Goal: Task Accomplishment & Management: Use online tool/utility

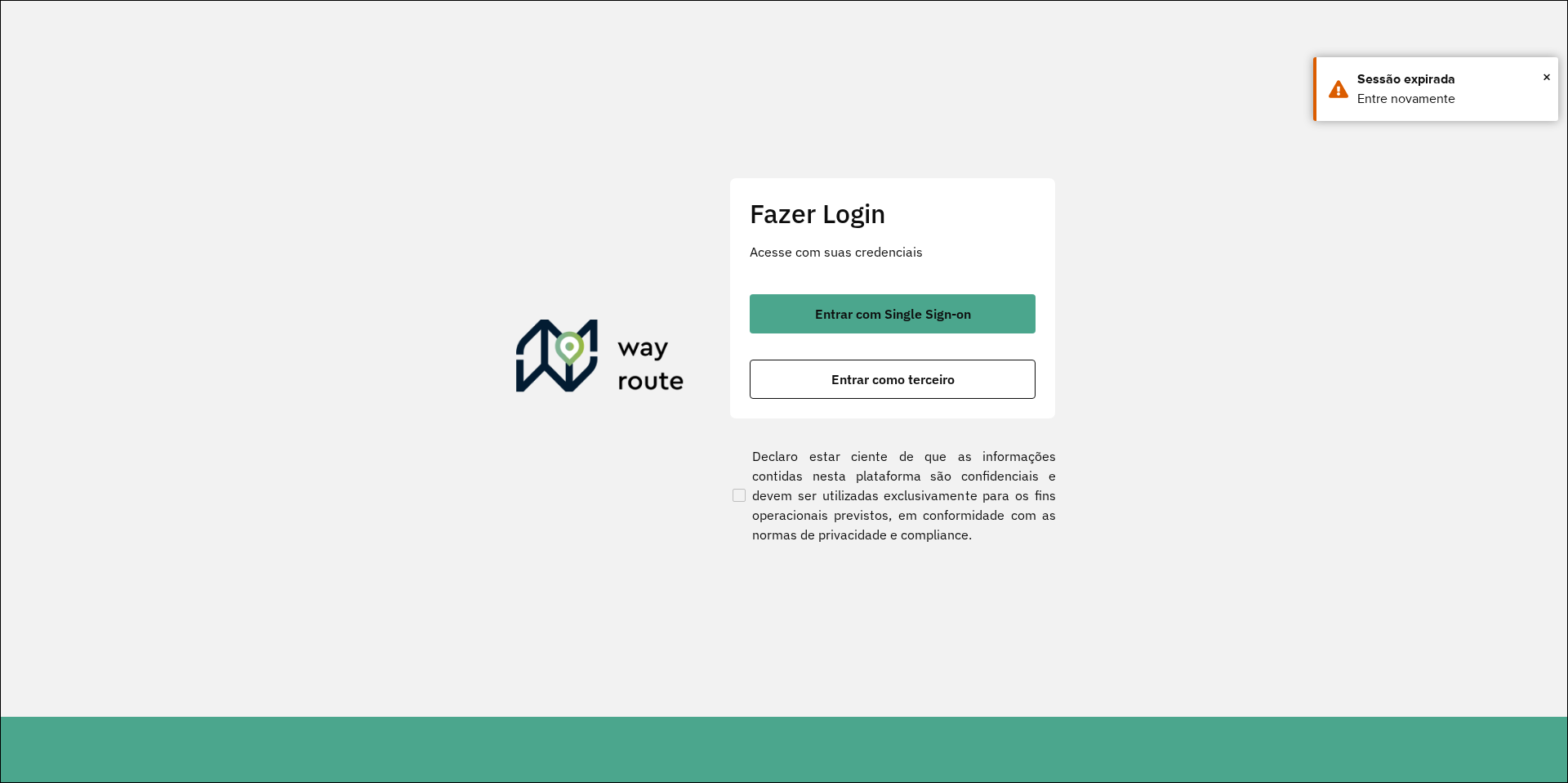
click at [900, 318] on span "Entrar com Single Sign-on" at bounding box center [893, 314] width 156 height 13
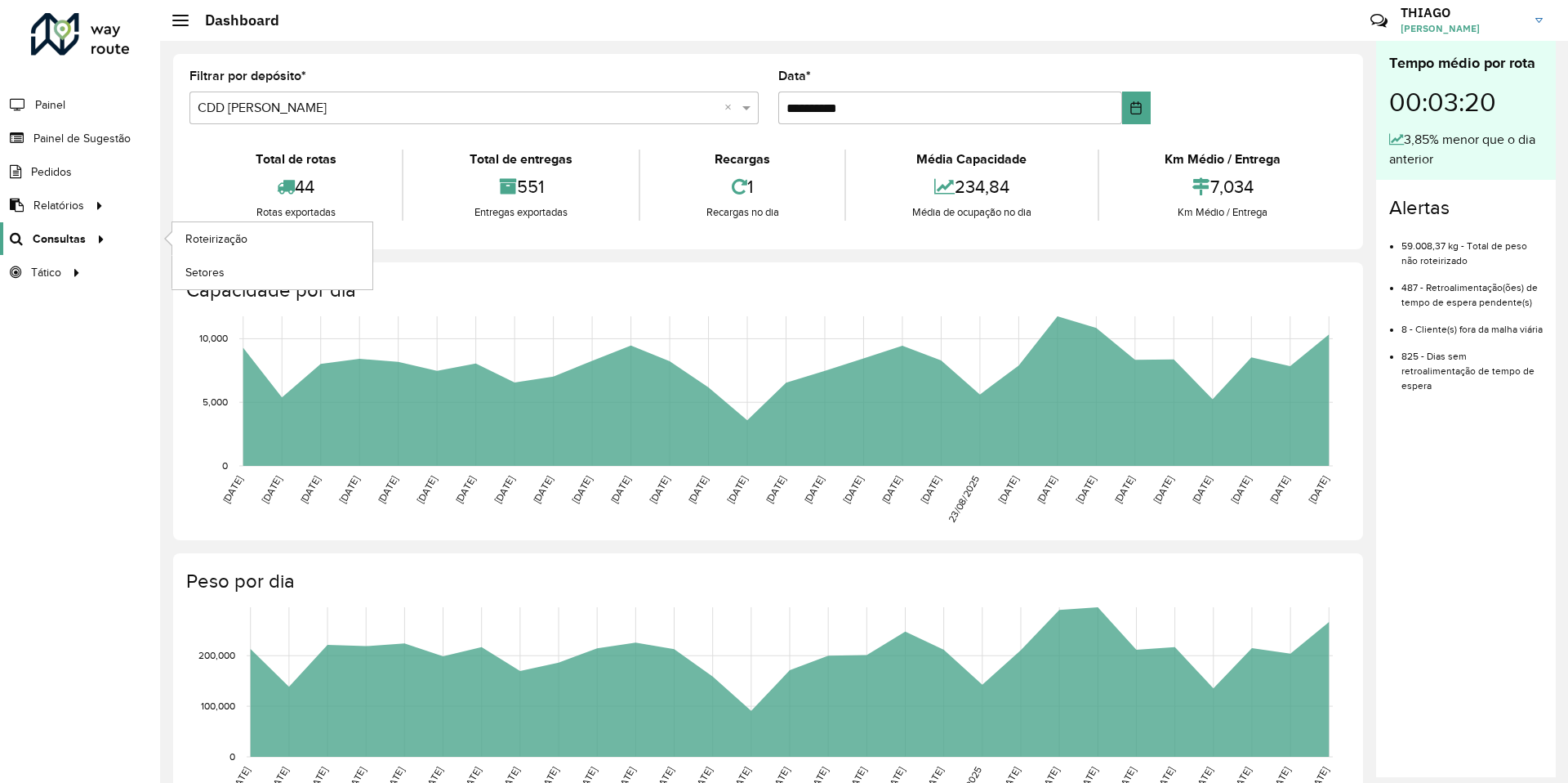
click at [73, 231] on span "Consultas" at bounding box center [59, 238] width 53 height 17
click at [186, 240] on span "Roteirização" at bounding box center [219, 238] width 66 height 17
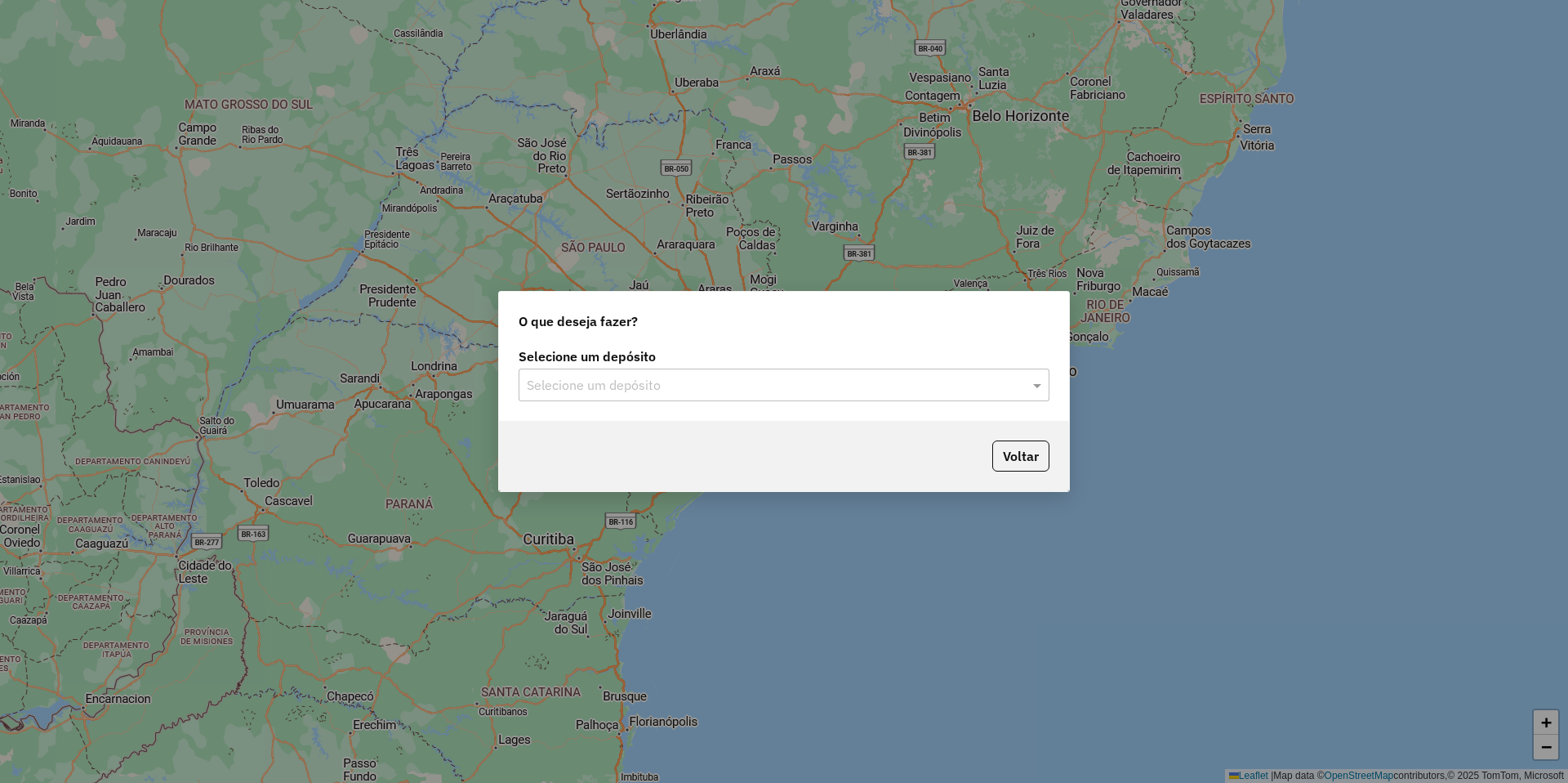
click at [600, 397] on div "Selecione um depósito" at bounding box center [784, 385] width 531 height 33
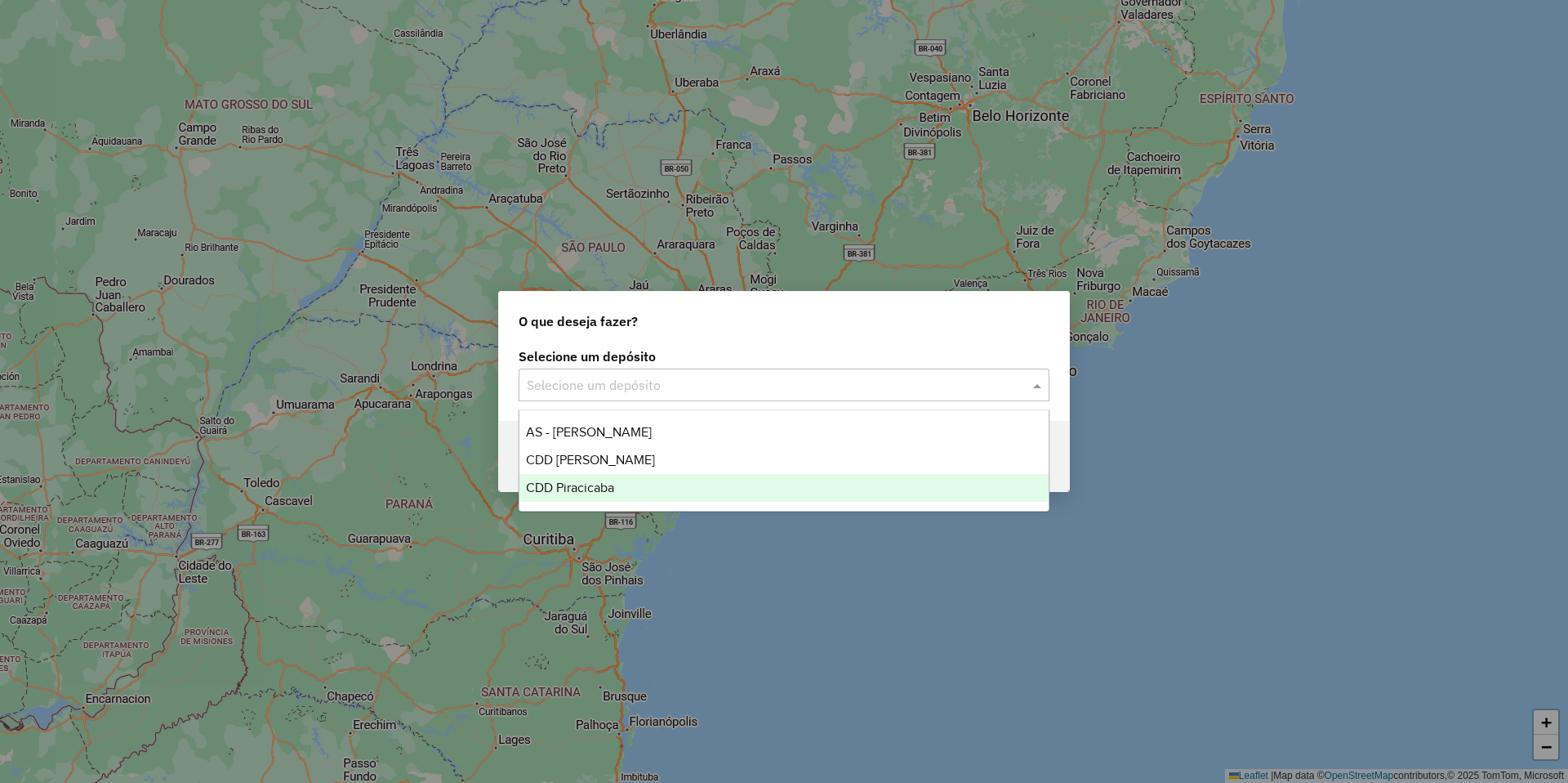
click at [611, 490] on span "CDD Piracicaba" at bounding box center [571, 487] width 88 height 14
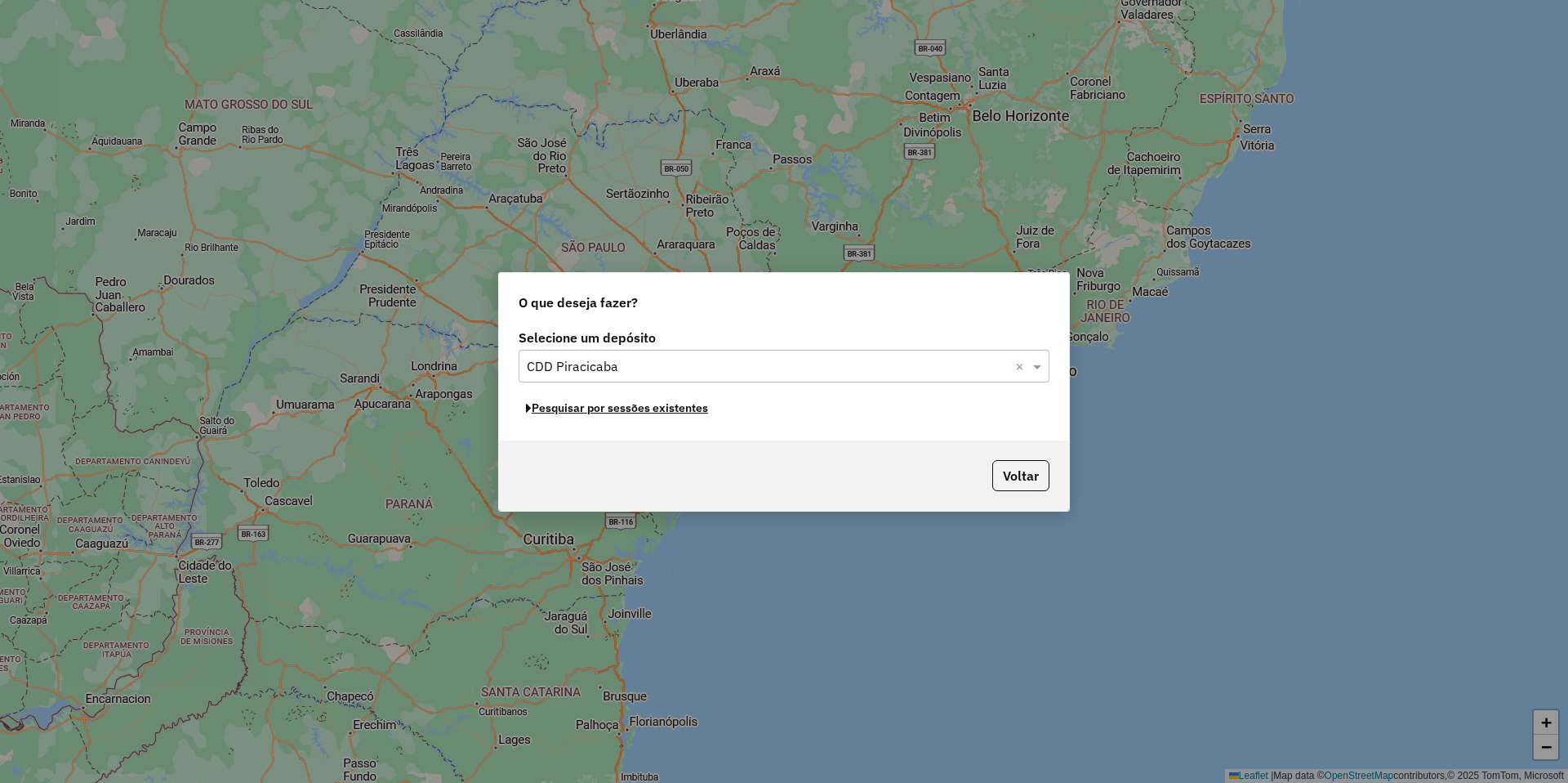
click at [646, 412] on button "Pesquisar por sessões existentes" at bounding box center [617, 407] width 197 height 25
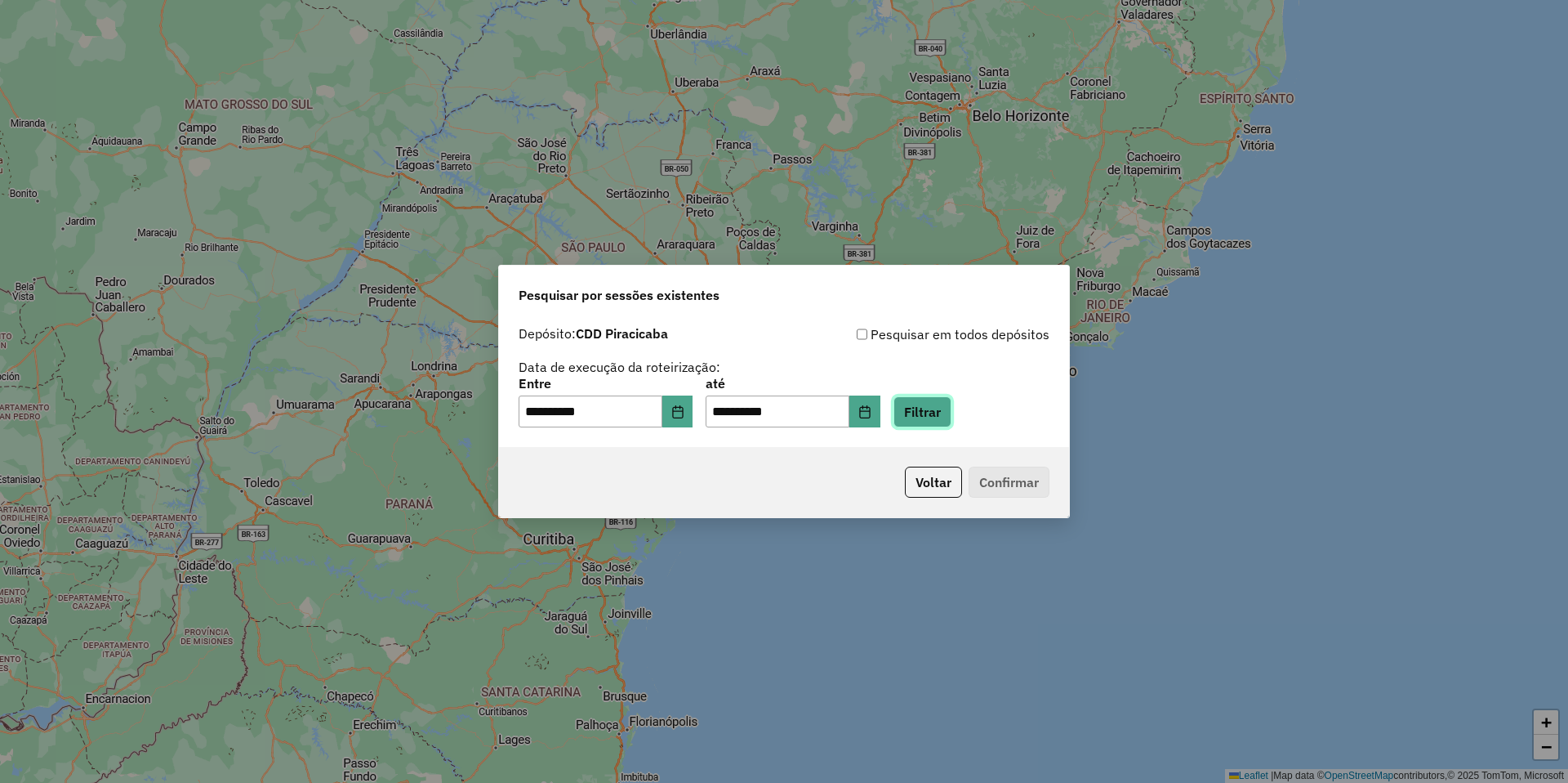
click at [951, 419] on button "Filtrar" at bounding box center [922, 411] width 58 height 31
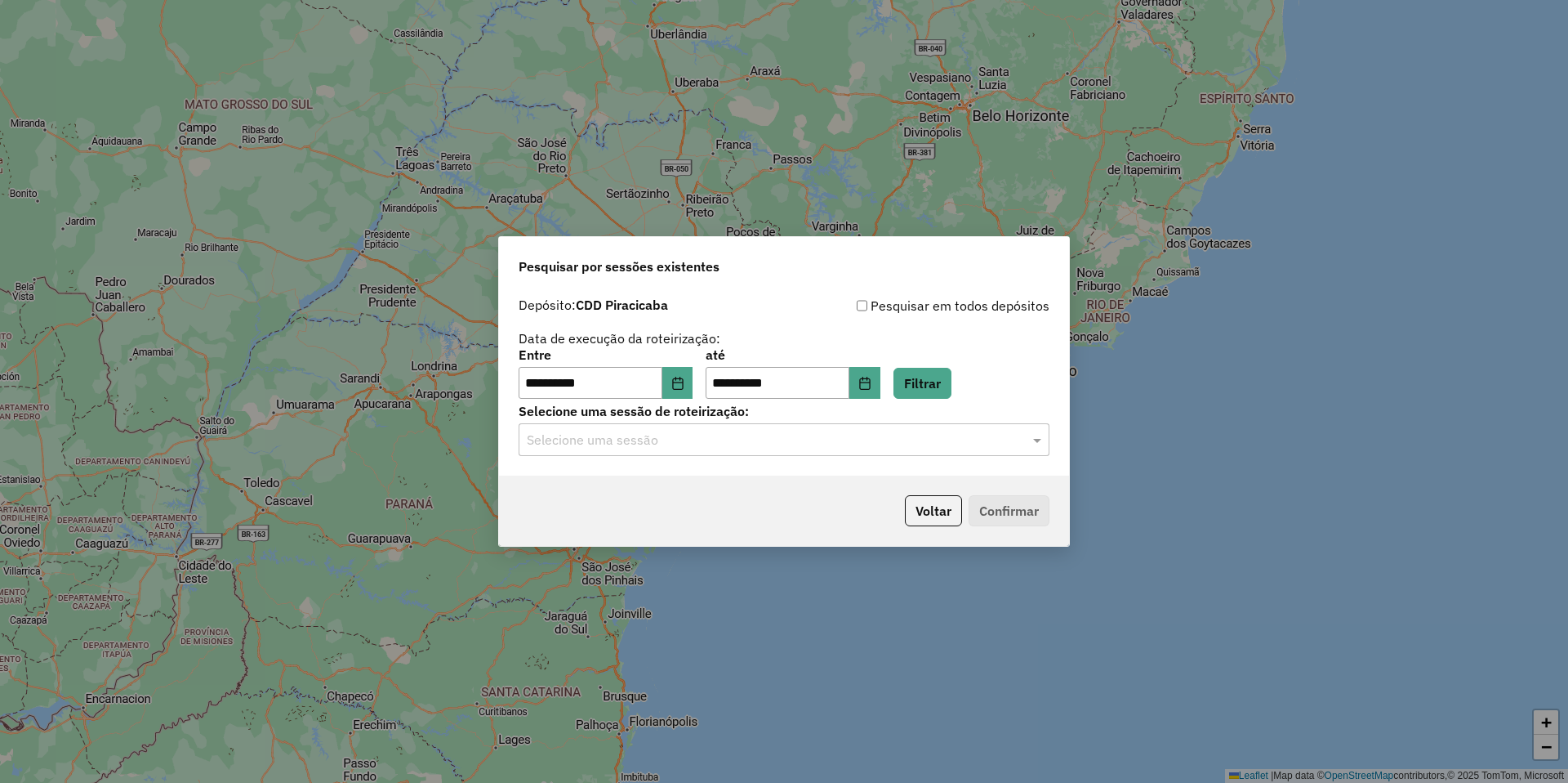
click at [592, 440] on input "text" at bounding box center [768, 440] width 482 height 20
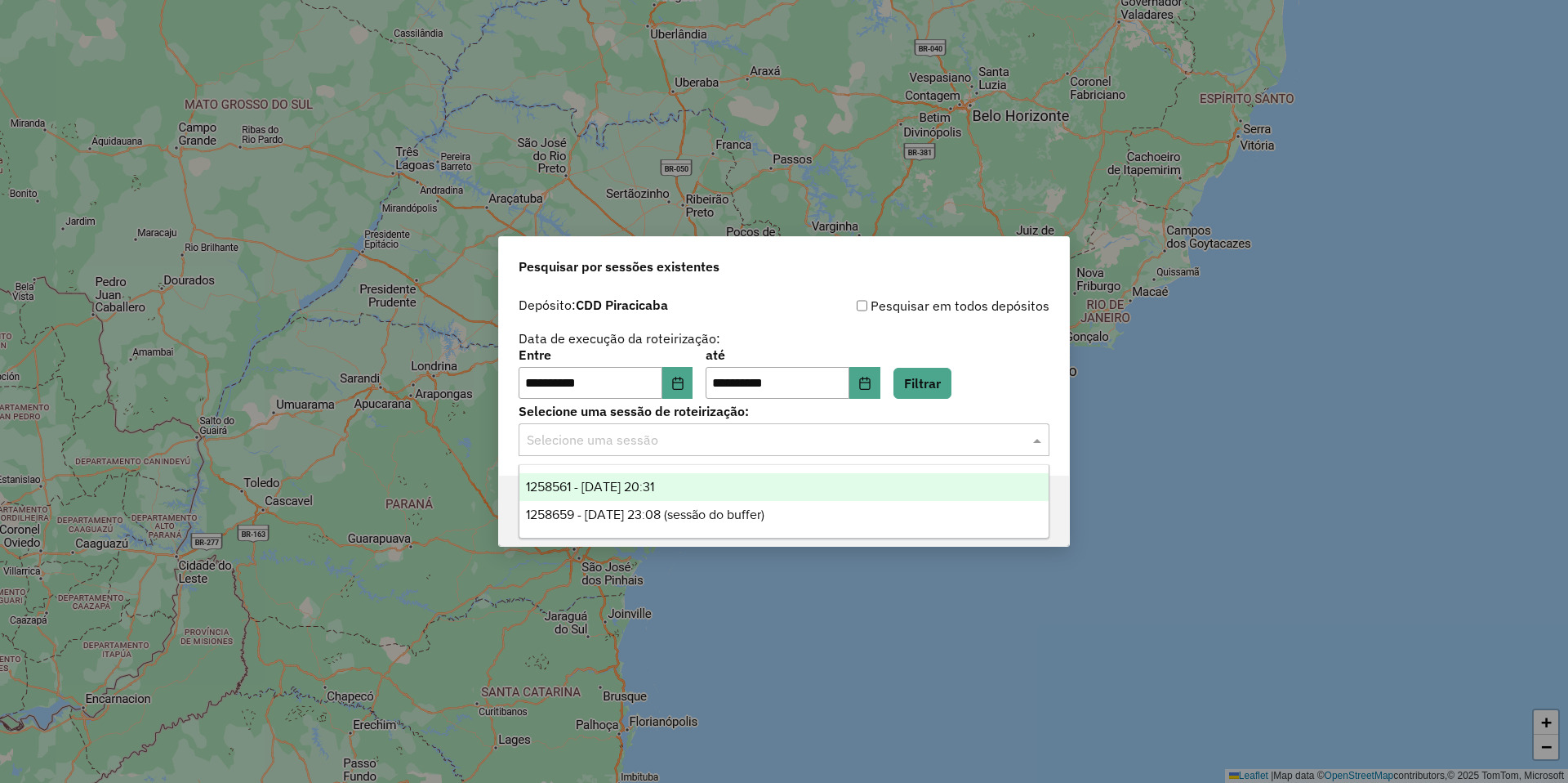
click at [654, 481] on span "1258561 - 03/09/2025 20:31" at bounding box center [590, 486] width 129 height 14
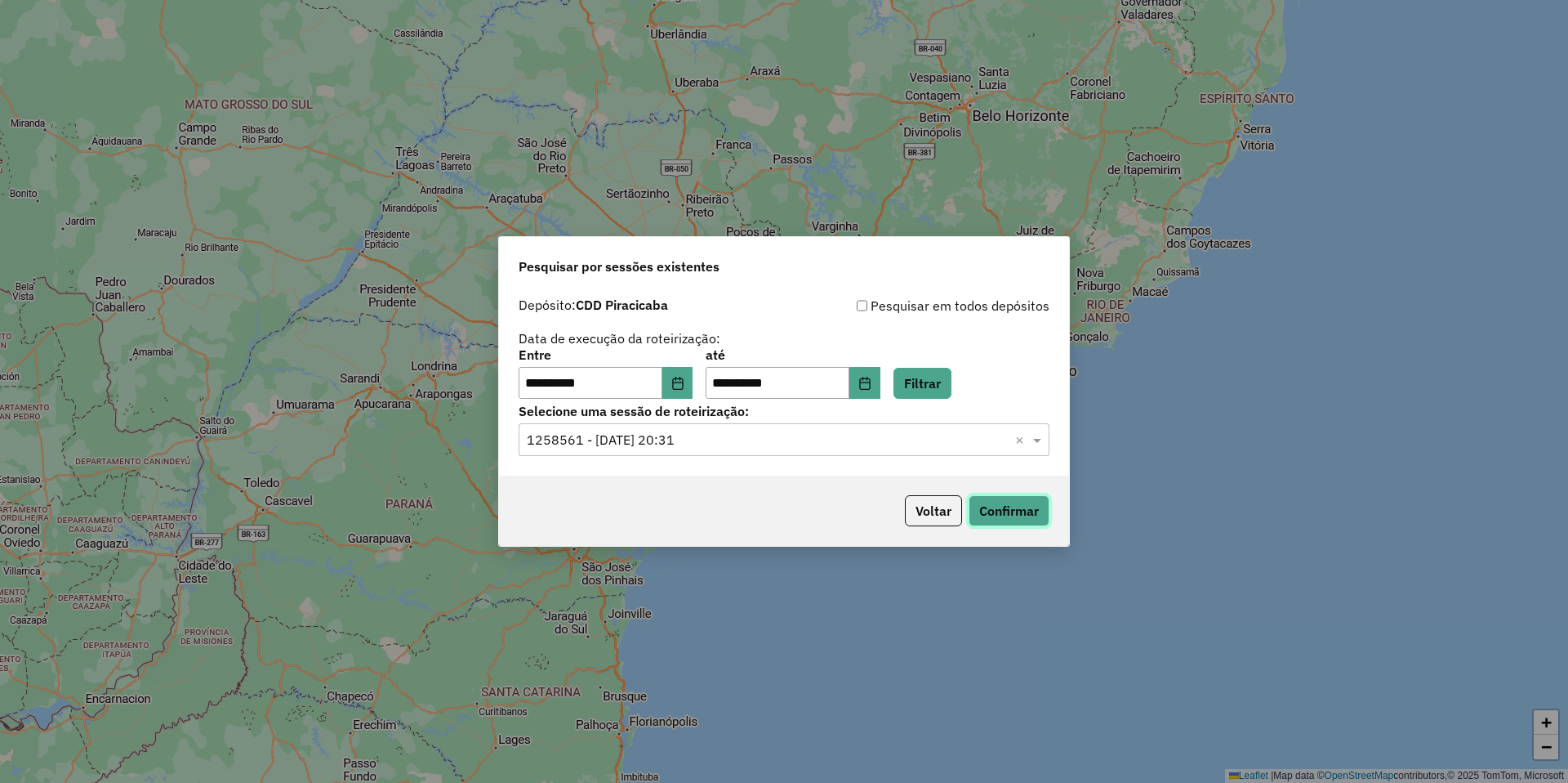
click at [1015, 510] on button "Confirmar" at bounding box center [1009, 510] width 81 height 31
